Goal: Leave review/rating: Leave review/rating

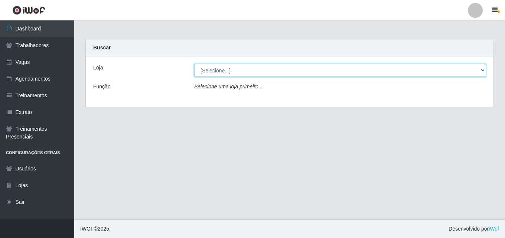
click at [259, 70] on select "[Selecione...] Chinatown Sushimi - [GEOGRAPHIC_DATA]" at bounding box center [340, 70] width 292 height 13
select select "357"
click at [194, 64] on select "[Selecione...] Chinatown Sushimi - [GEOGRAPHIC_DATA]" at bounding box center [340, 70] width 292 height 13
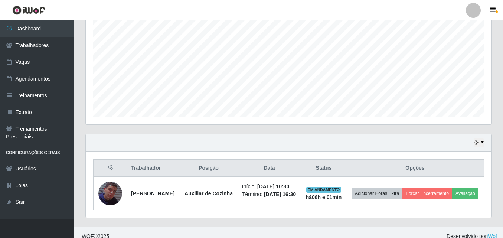
scroll to position [169, 0]
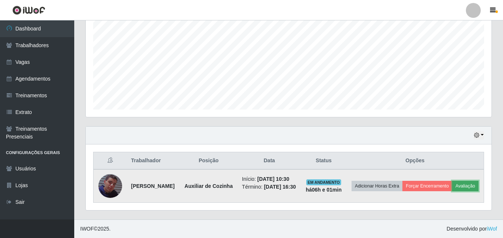
click at [452, 185] on button "Avaliação" at bounding box center [465, 186] width 26 height 10
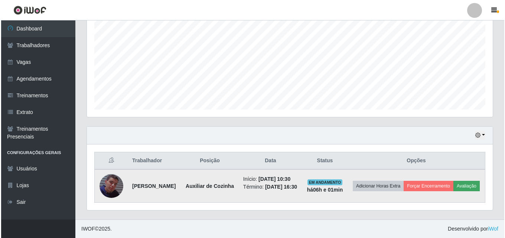
scroll to position [154, 402]
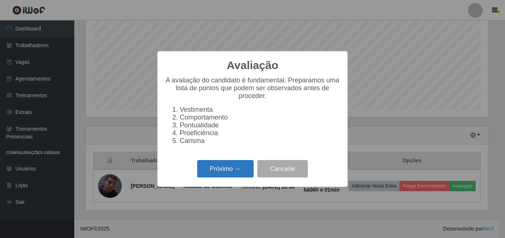
click at [237, 174] on button "Próximo →" at bounding box center [225, 168] width 56 height 17
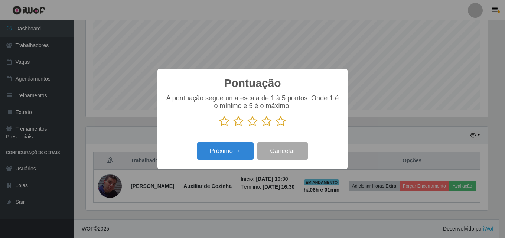
click at [253, 123] on icon at bounding box center [252, 121] width 10 height 11
click at [247, 127] on input "radio" at bounding box center [247, 127] width 0 height 0
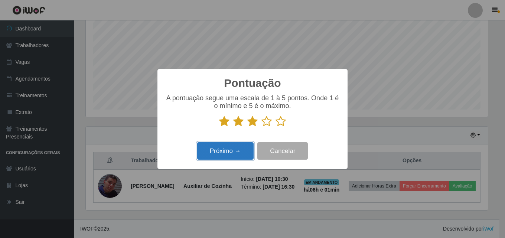
click at [237, 152] on button "Próximo →" at bounding box center [225, 150] width 56 height 17
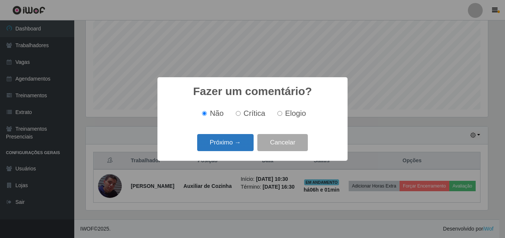
click at [242, 145] on button "Próximo →" at bounding box center [225, 142] width 56 height 17
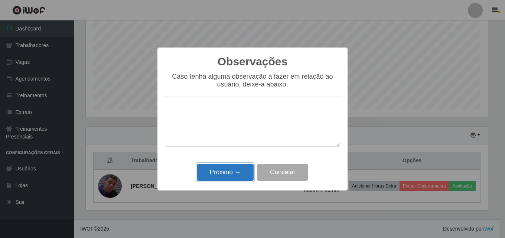
click at [239, 171] on button "Próximo →" at bounding box center [225, 172] width 56 height 17
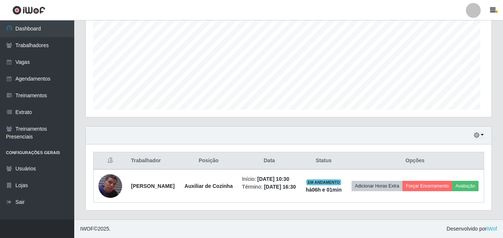
scroll to position [154, 405]
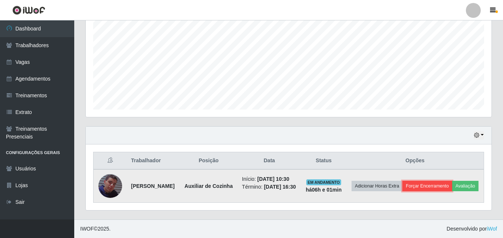
click at [452, 181] on button "Forçar Encerramento" at bounding box center [427, 186] width 50 height 10
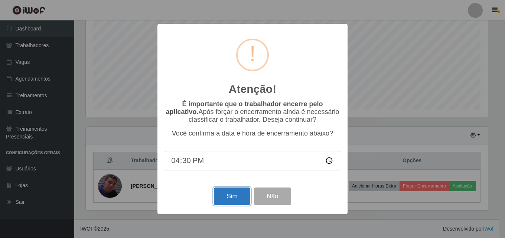
click at [236, 200] on button "Sim" at bounding box center [232, 195] width 36 height 17
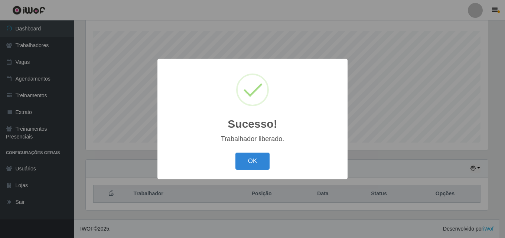
click at [263, 151] on div "OK Cancel" at bounding box center [252, 160] width 175 height 21
click at [259, 162] on button "OK" at bounding box center [252, 160] width 34 height 17
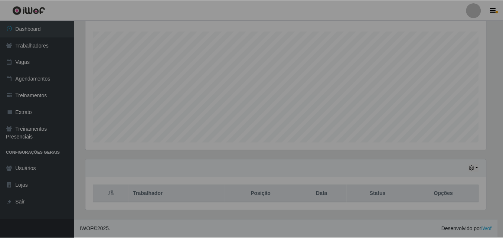
scroll to position [154, 405]
